Goal: Task Accomplishment & Management: Manage account settings

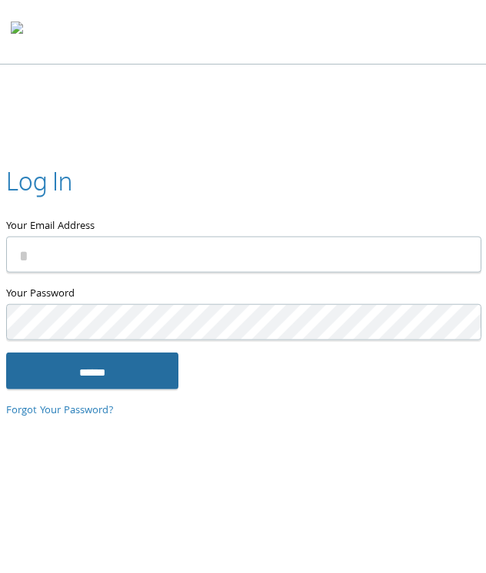
type input "**********"
click at [111, 375] on input "******" at bounding box center [92, 370] width 172 height 37
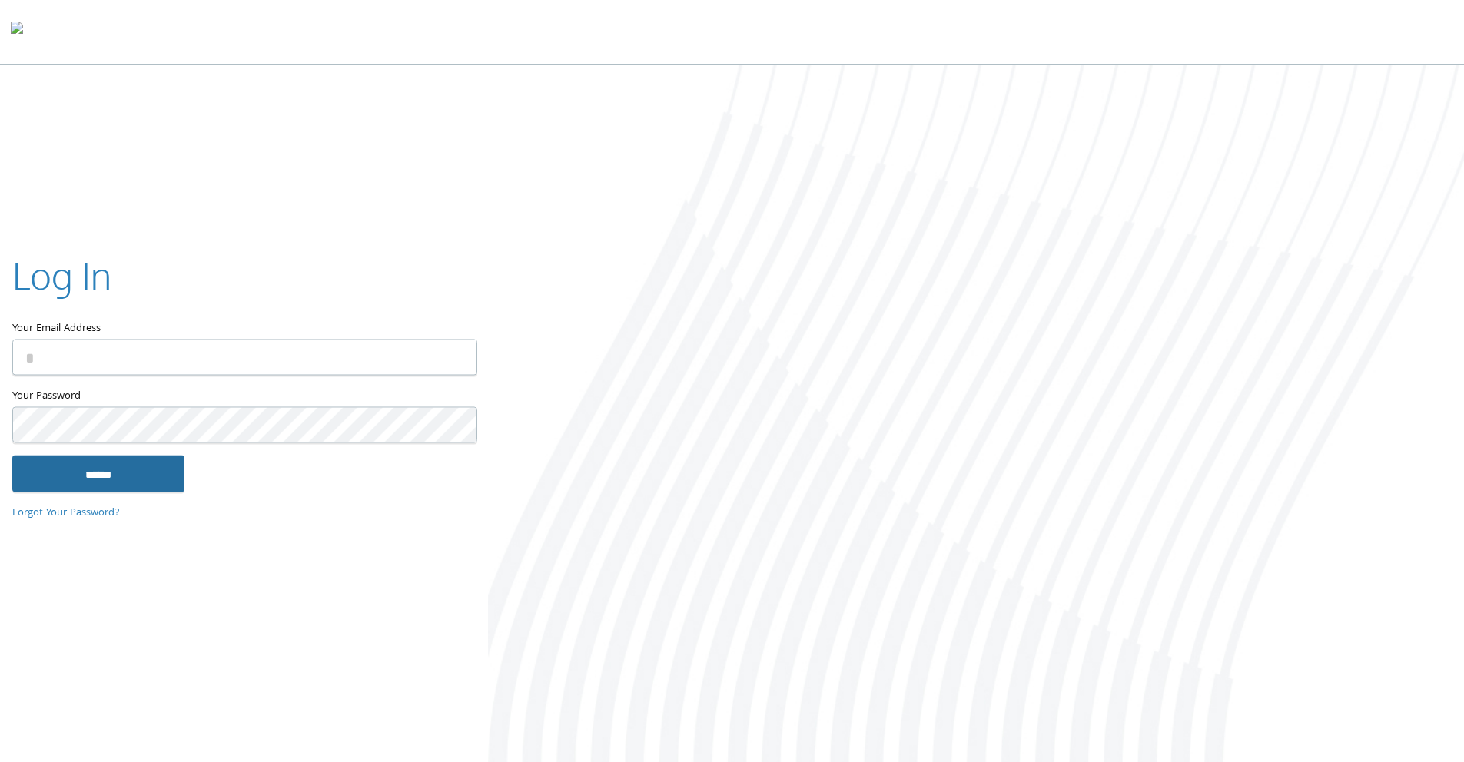
type input "**********"
click at [109, 460] on input "******" at bounding box center [98, 474] width 172 height 37
